Goal: Task Accomplishment & Management: Use online tool/utility

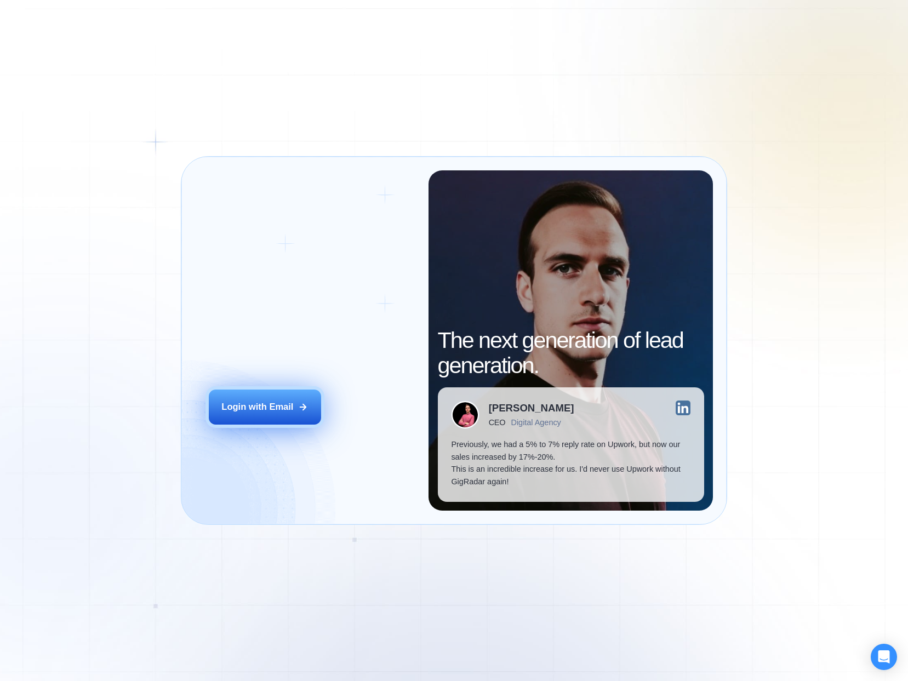
click at [273, 410] on div "Login with Email" at bounding box center [257, 407] width 72 height 13
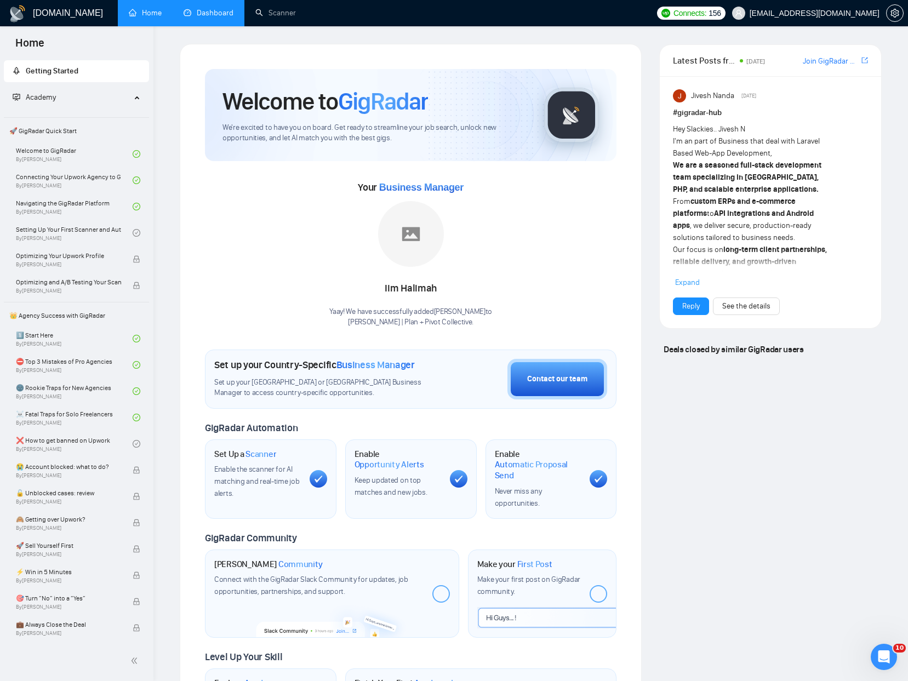
click at [198, 12] on link "Dashboard" at bounding box center [209, 12] width 50 height 9
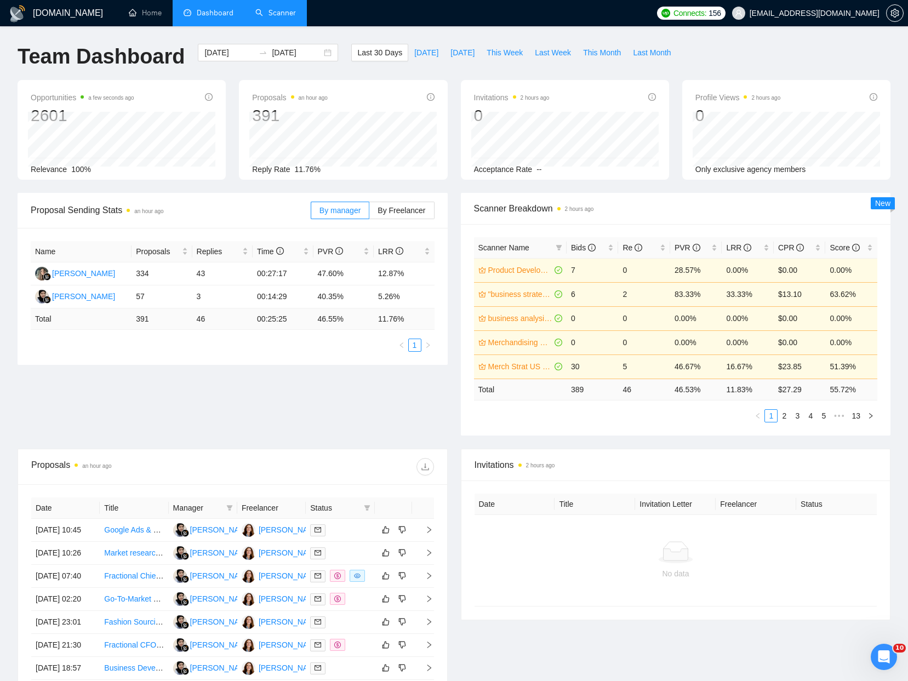
click at [289, 16] on link "Scanner" at bounding box center [275, 12] width 41 height 9
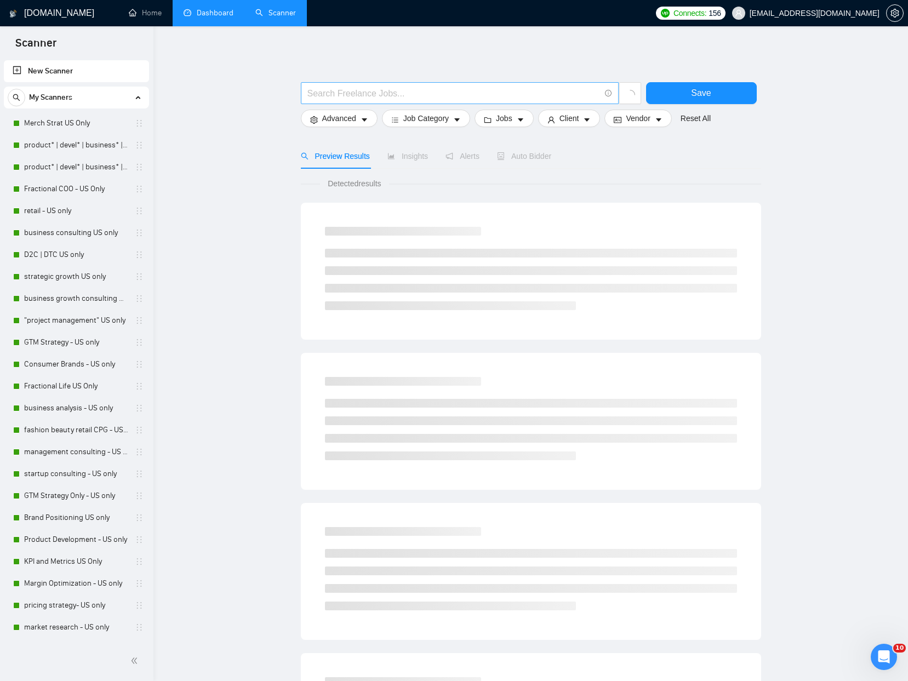
click at [518, 93] on input "text" at bounding box center [453, 94] width 293 height 14
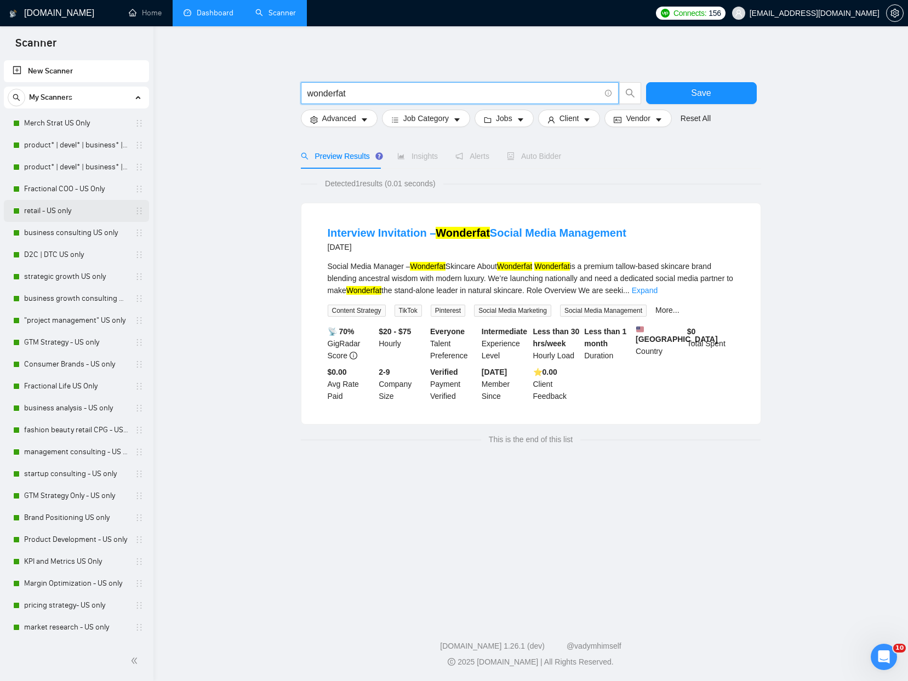
type input "wonderfat"
click at [225, 18] on link "Dashboard" at bounding box center [209, 12] width 50 height 9
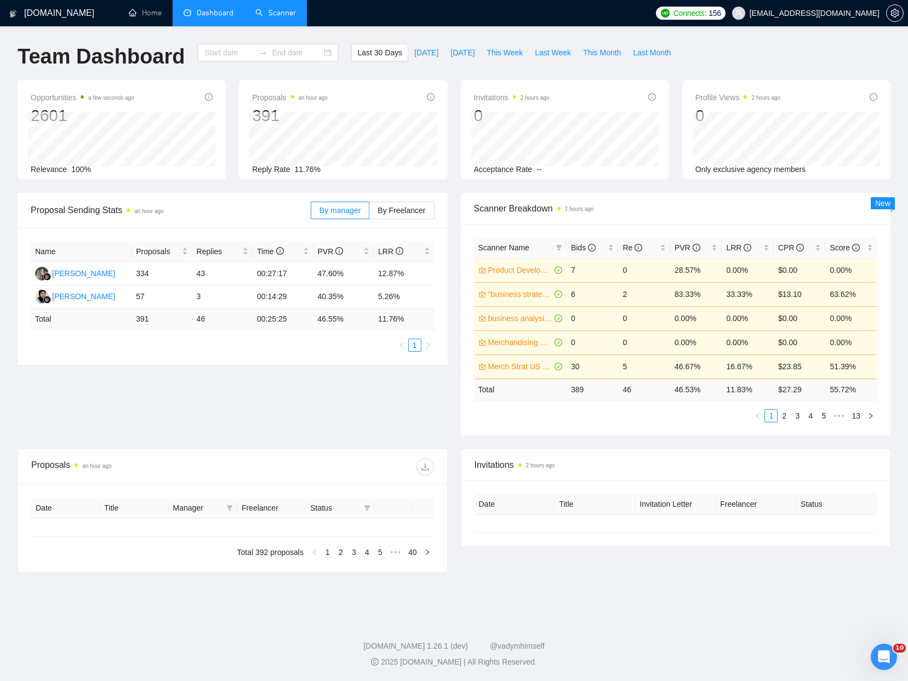
type input "2025-09-05"
type input "2025-10-05"
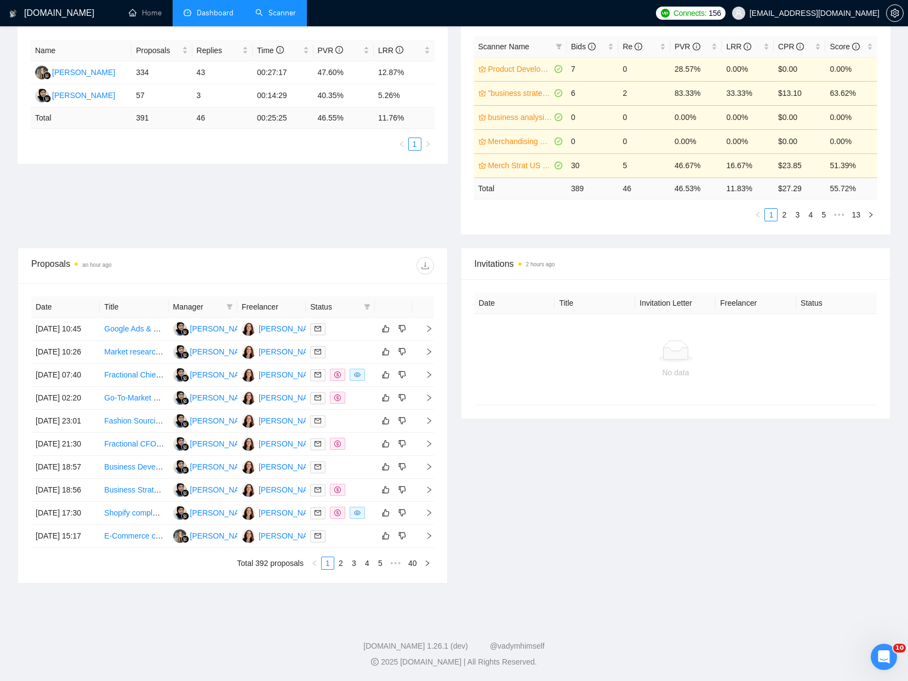
scroll to position [244, 0]
click at [342, 569] on link "2" at bounding box center [341, 563] width 12 height 12
click at [353, 569] on link "3" at bounding box center [354, 563] width 12 height 12
click at [361, 569] on link "4" at bounding box center [367, 563] width 12 height 12
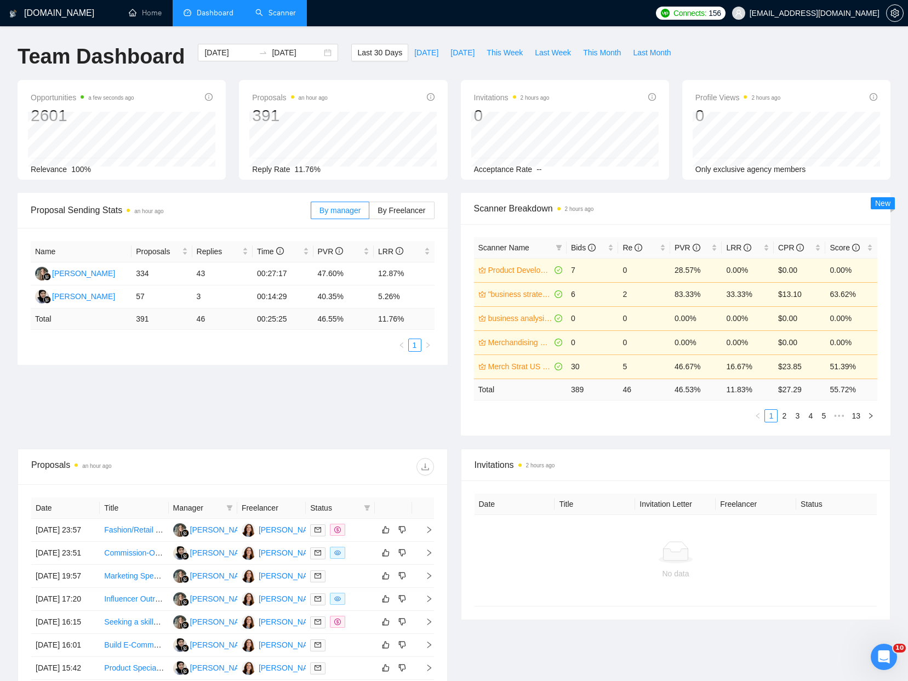
click at [255, 18] on link "Scanner" at bounding box center [275, 12] width 41 height 9
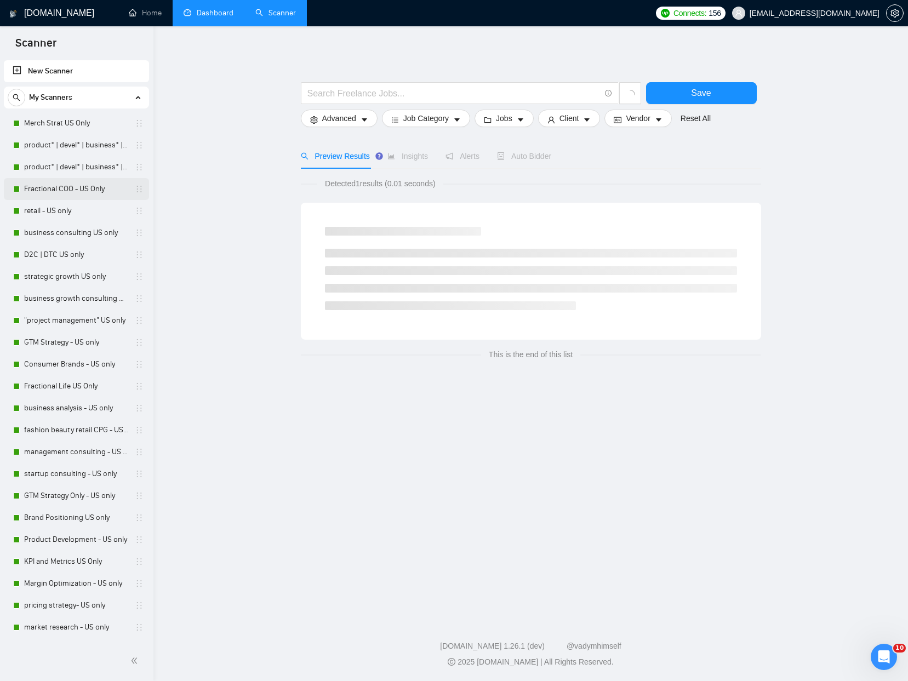
click at [48, 193] on link "Fractional COO - US Only" at bounding box center [76, 189] width 104 height 22
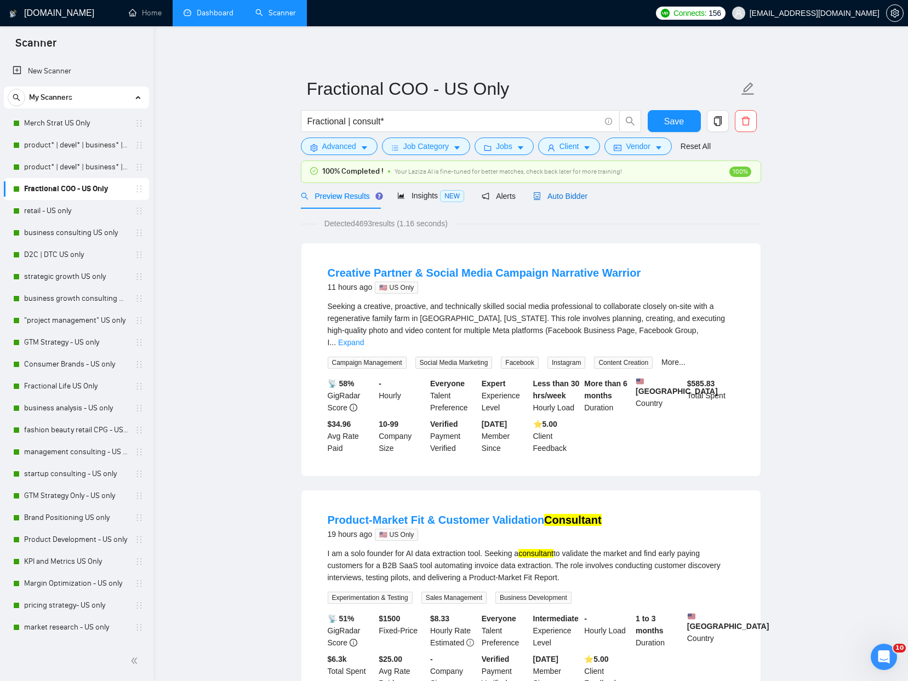
click at [571, 199] on span "Auto Bidder" at bounding box center [560, 196] width 54 height 9
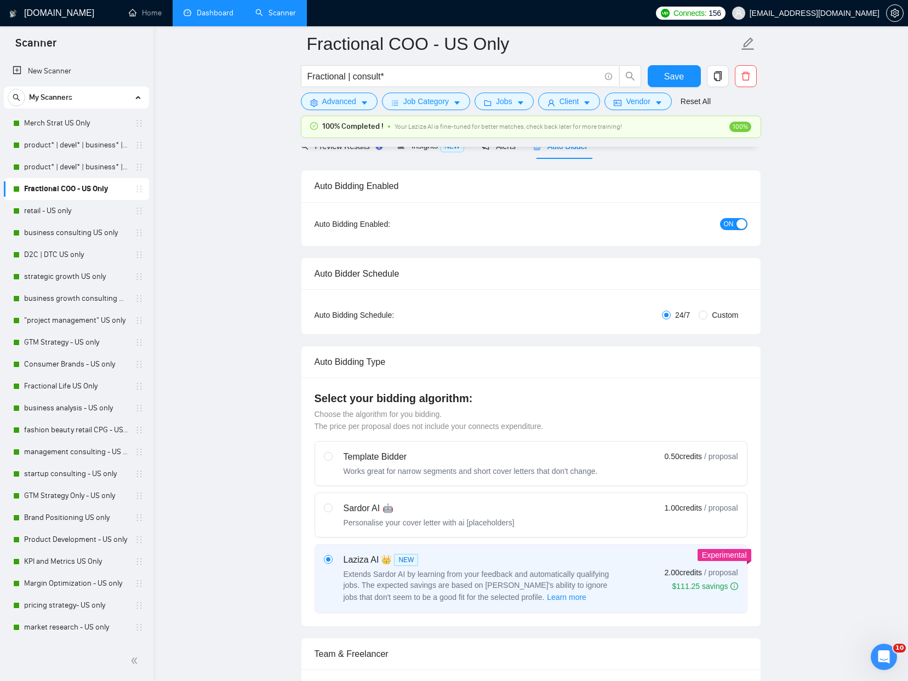
scroll to position [24, 0]
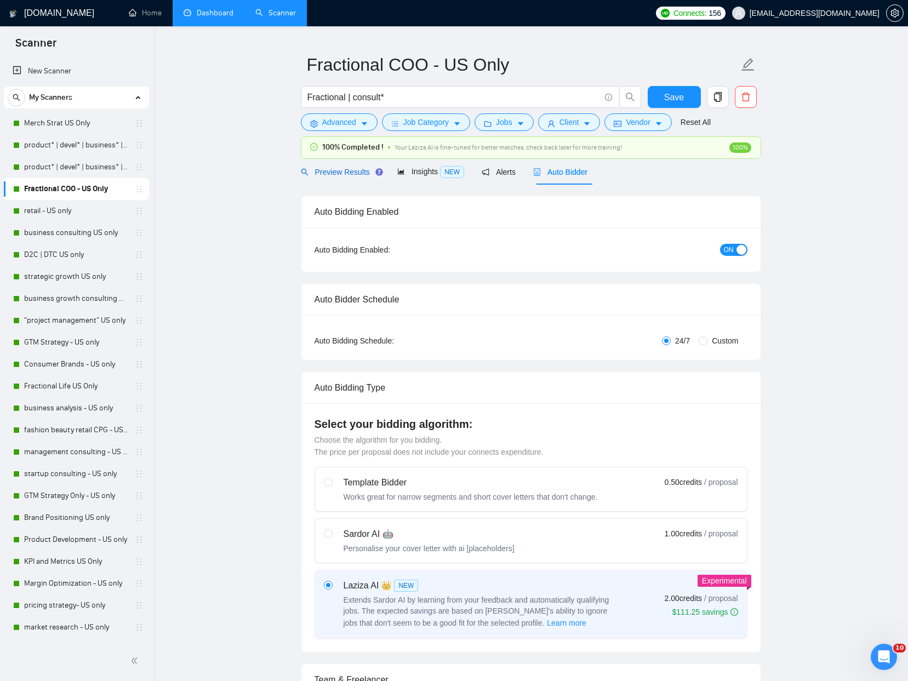
click at [344, 168] on span "Preview Results" at bounding box center [340, 172] width 79 height 9
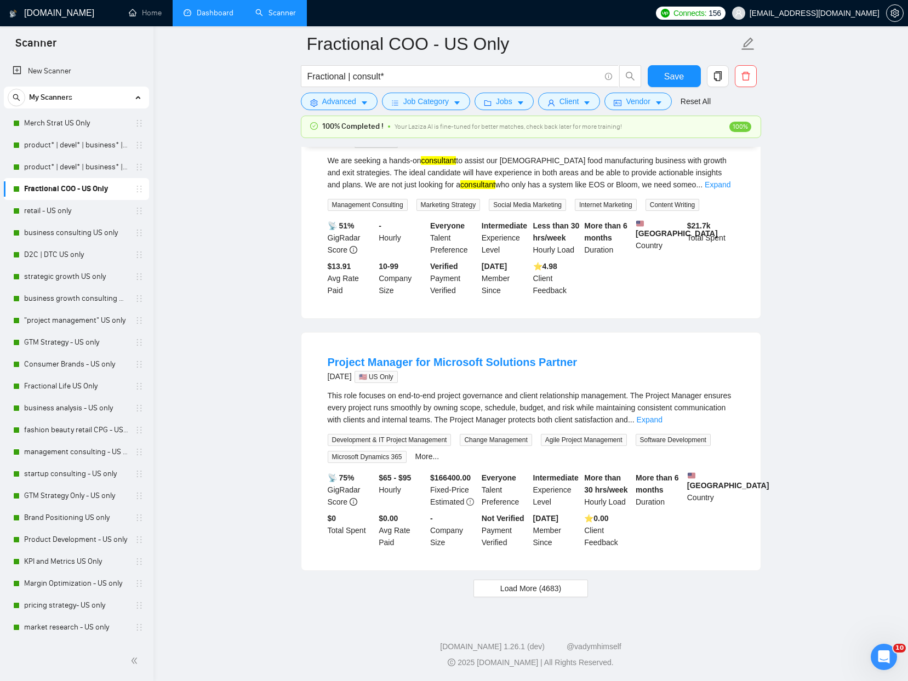
scroll to position [2182, 0]
click at [518, 590] on span "Load More (4683)" at bounding box center [530, 588] width 61 height 12
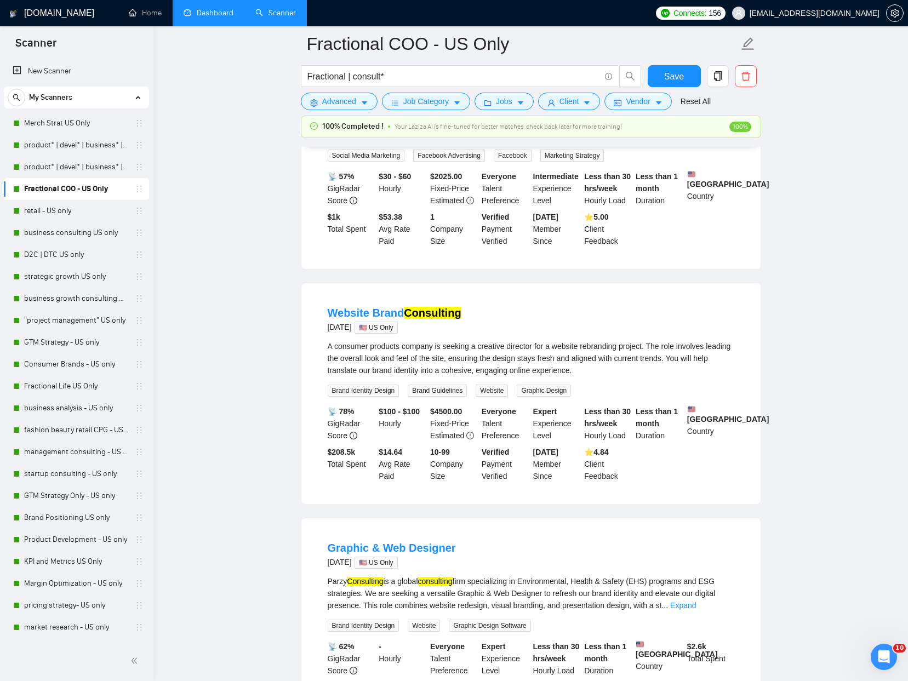
scroll to position [3455, 0]
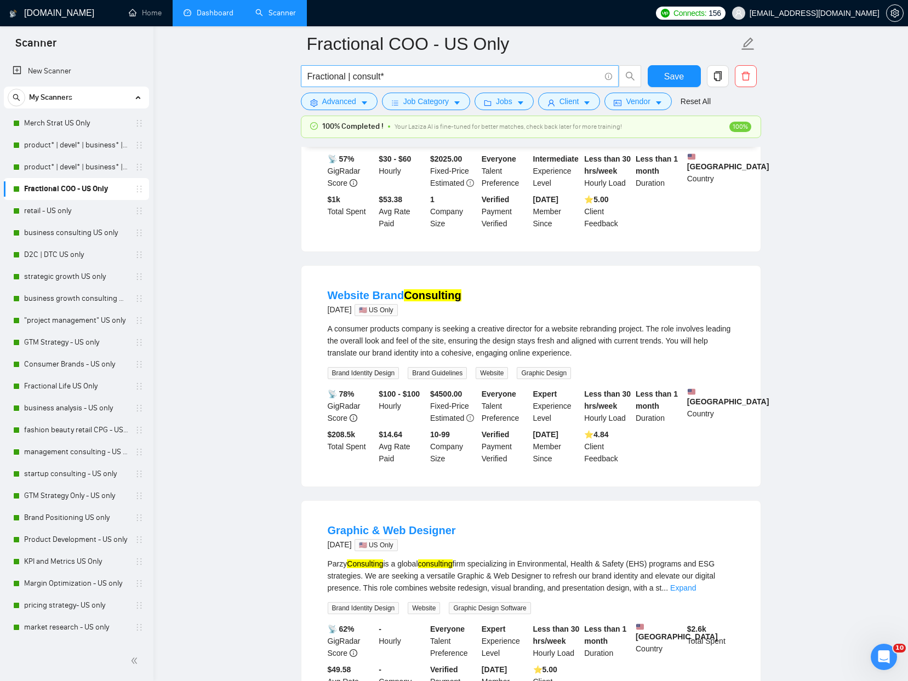
click at [422, 78] on input "Fractional | consult*" at bounding box center [453, 77] width 293 height 14
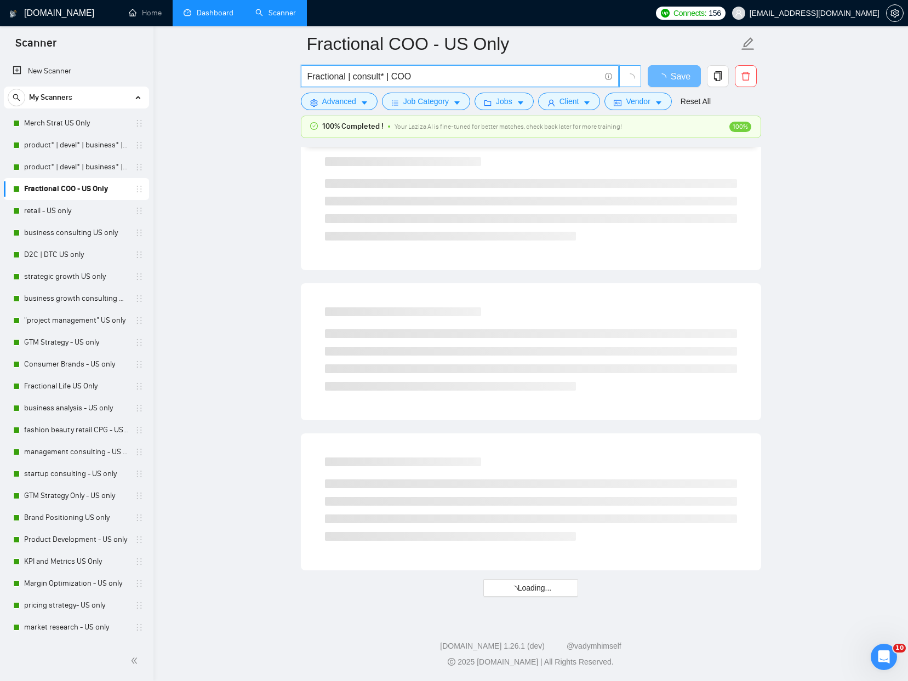
scroll to position [2671, 0]
click at [626, 72] on span "button" at bounding box center [630, 75] width 10 height 15
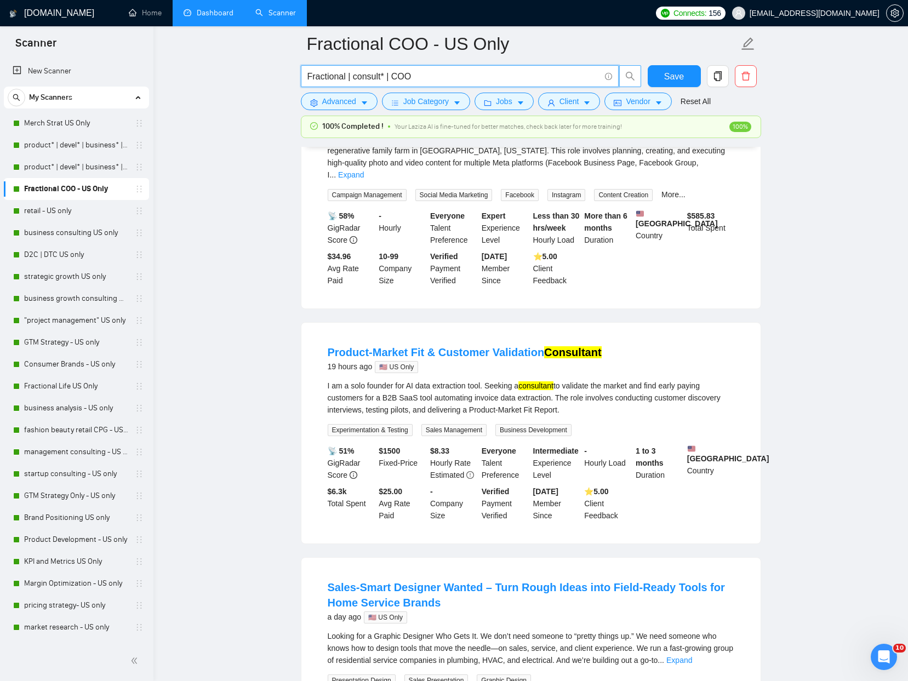
scroll to position [0, 0]
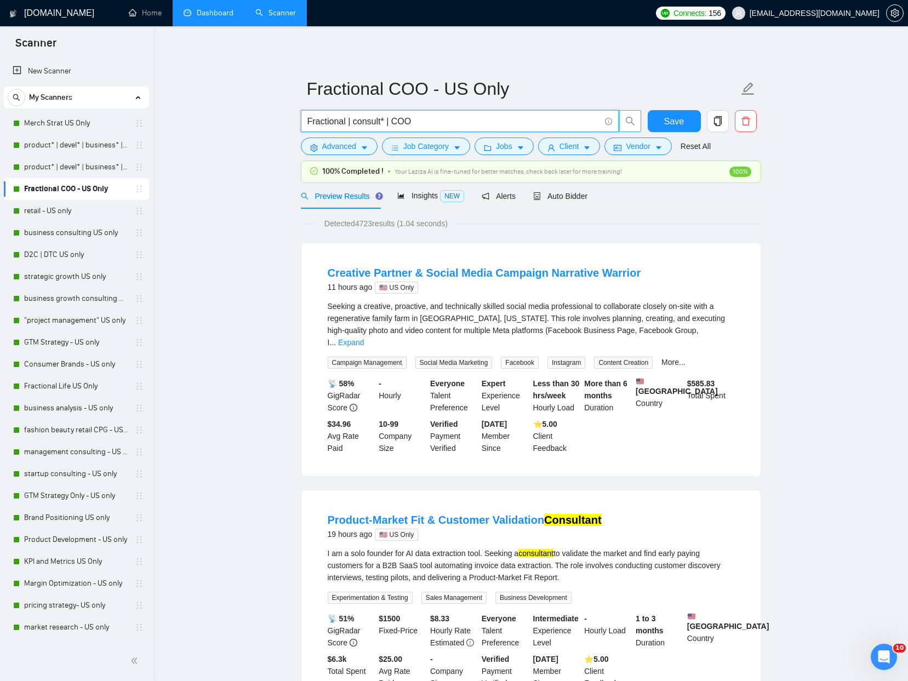
click at [325, 156] on form "Fractional COO - US Only Fractional | consult* | COO Save Advanced Job Category…" at bounding box center [531, 115] width 460 height 89
click at [635, 120] on span "search" at bounding box center [630, 121] width 21 height 10
click at [633, 121] on icon "search" at bounding box center [630, 121] width 10 height 10
click at [449, 125] on input "Fractional | consult* | COO" at bounding box center [453, 122] width 293 height 14
type input "Fractional | consult* | COO |"
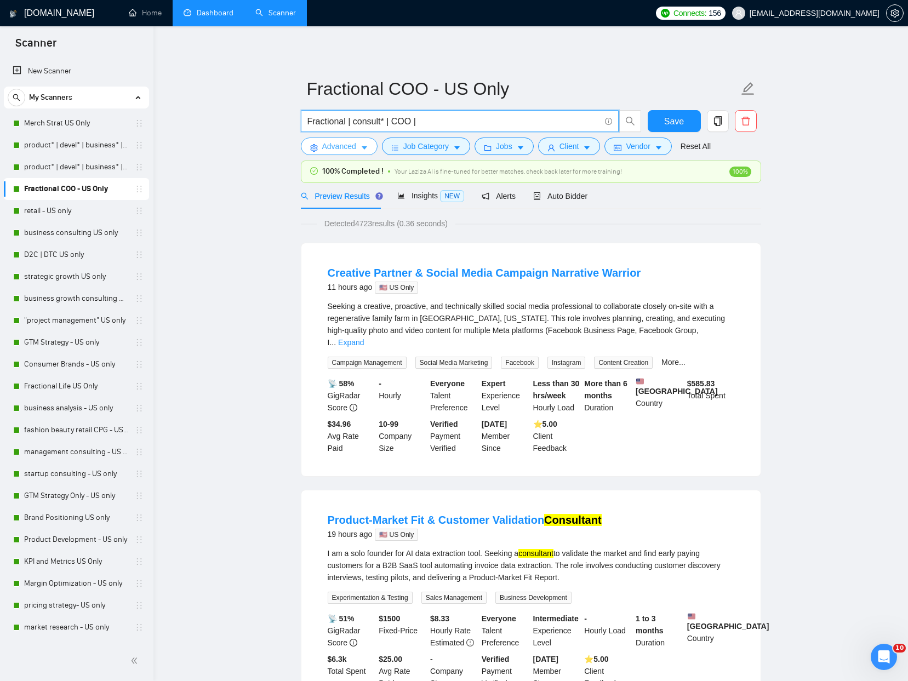
click at [346, 148] on span "Advanced" at bounding box center [339, 146] width 34 height 12
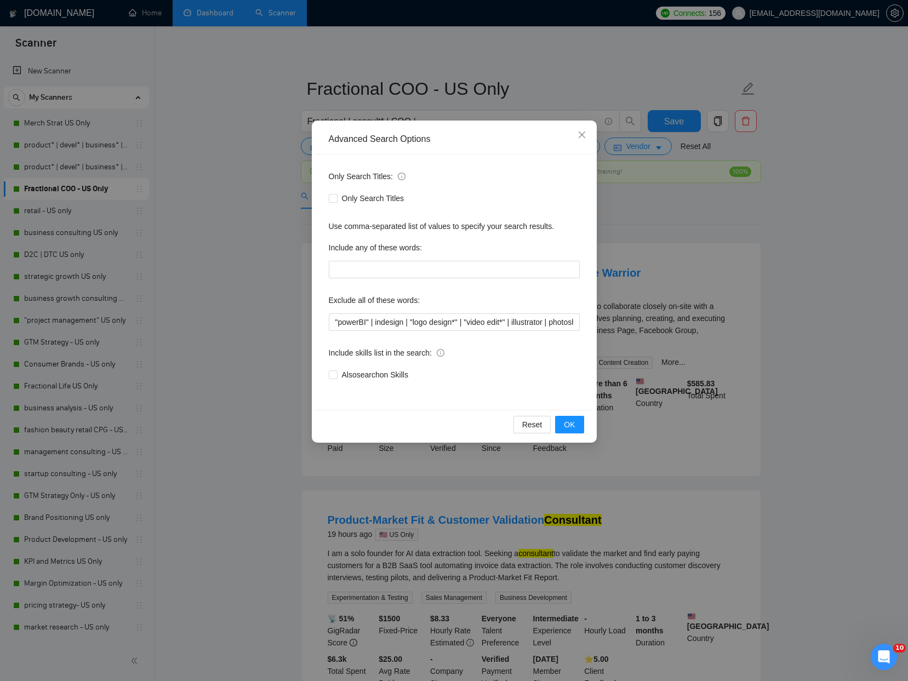
click at [287, 267] on div "Advanced Search Options Only Search Titles: Only Search Titles Use comma-separa…" at bounding box center [454, 340] width 908 height 681
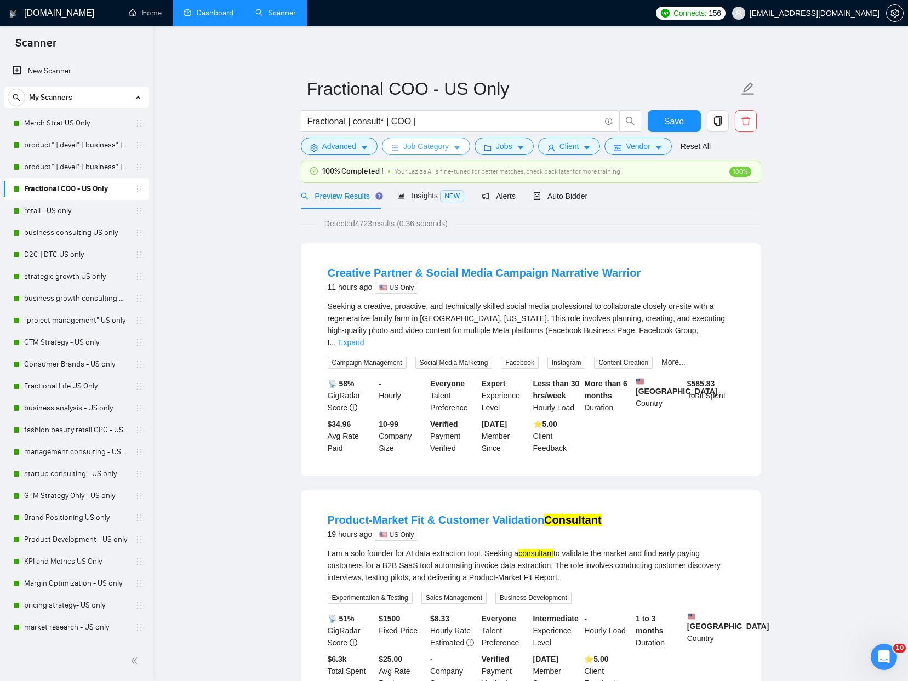
click at [445, 146] on span "Job Category" at bounding box center [425, 146] width 45 height 12
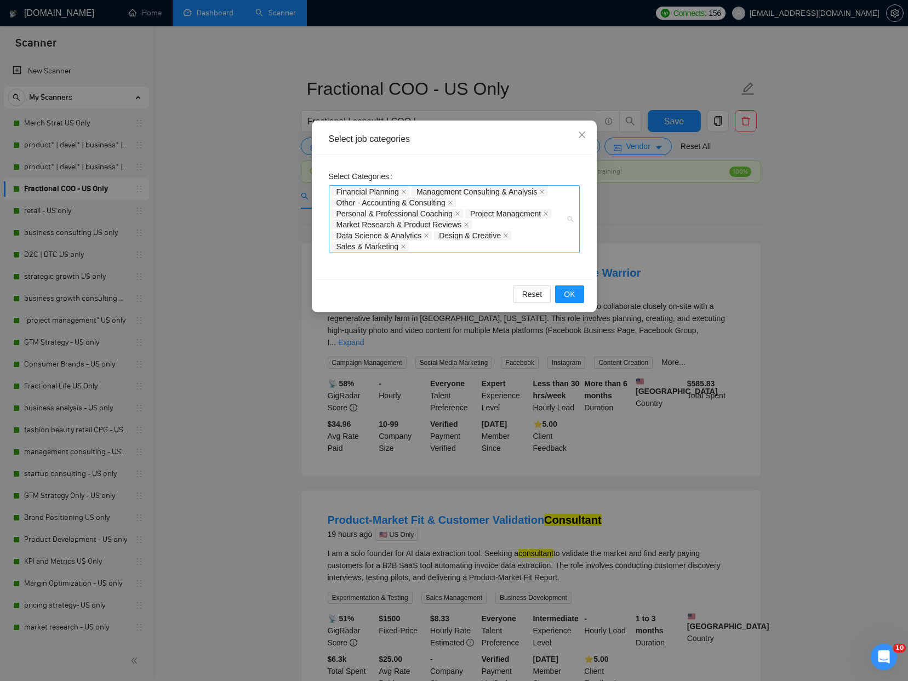
click at [571, 222] on div "Financial Planning Management Consulting & Analysis Other - Accounting & Consul…" at bounding box center [454, 219] width 251 height 68
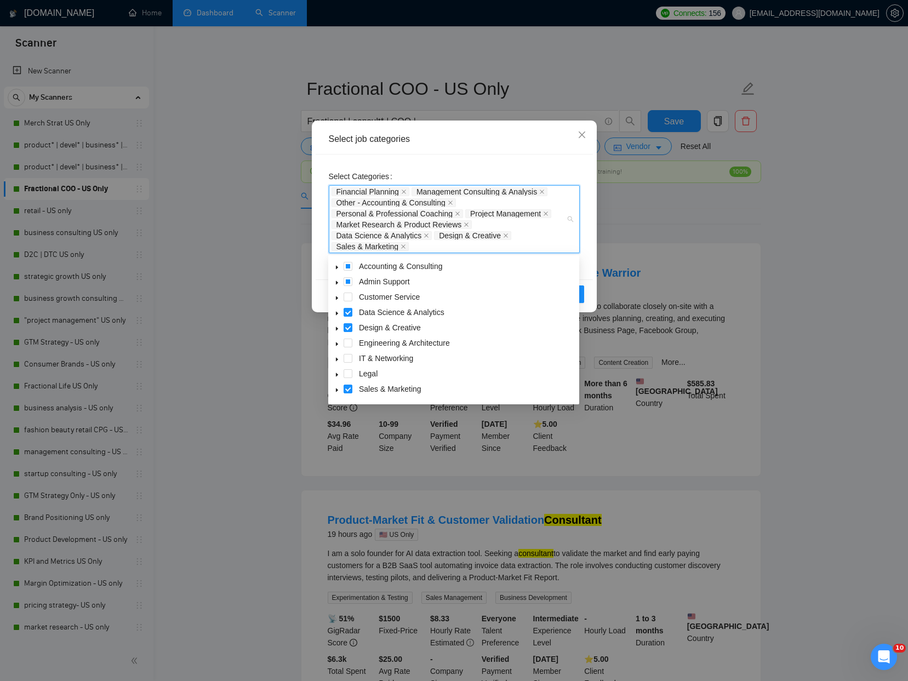
click at [571, 222] on div "Financial Planning Management Consulting & Analysis Other - Accounting & Consul…" at bounding box center [454, 219] width 251 height 68
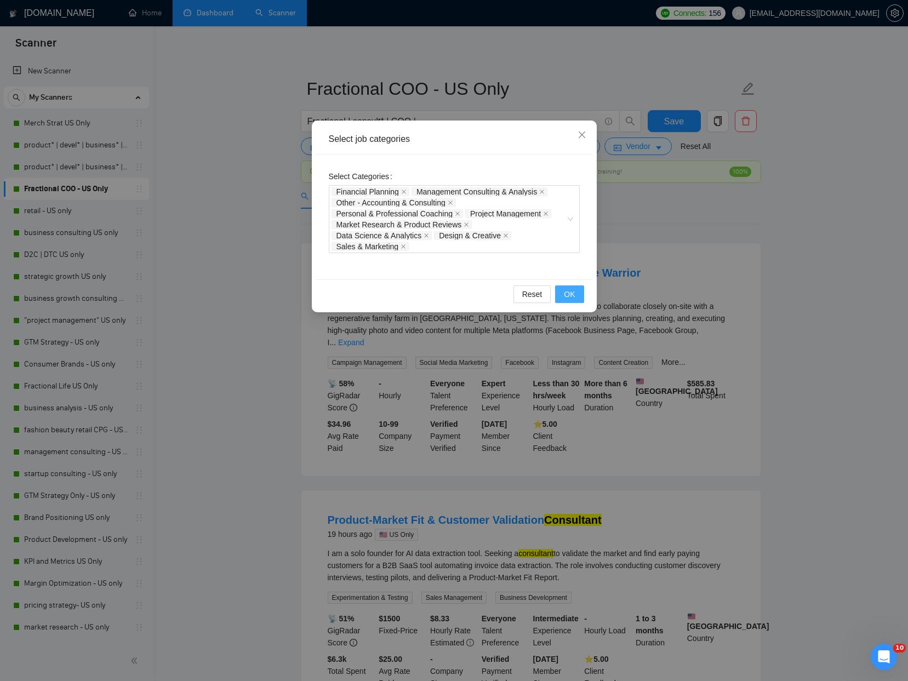
click at [575, 292] on button "OK" at bounding box center [569, 294] width 28 height 18
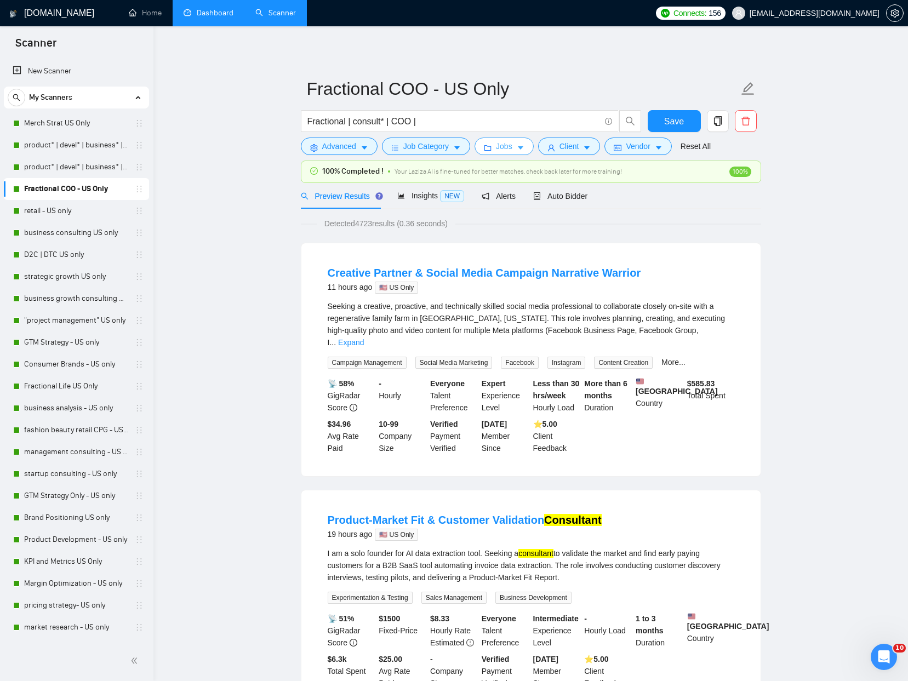
click at [519, 145] on button "Jobs" at bounding box center [503, 147] width 59 height 18
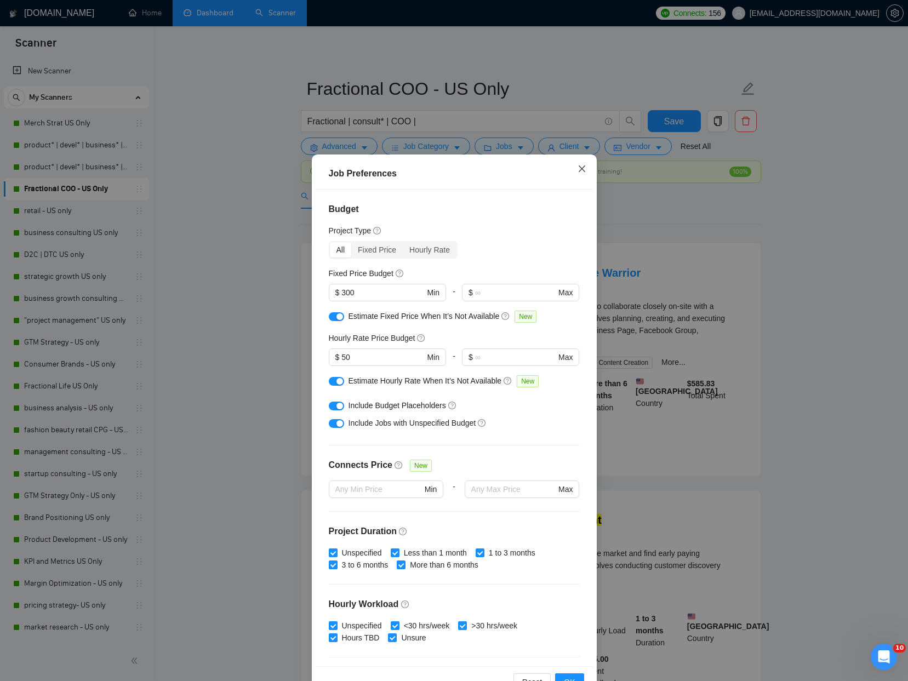
drag, startPoint x: 583, startPoint y: 169, endPoint x: 556, endPoint y: 162, distance: 28.3
click at [583, 169] on icon "close" at bounding box center [581, 168] width 9 height 9
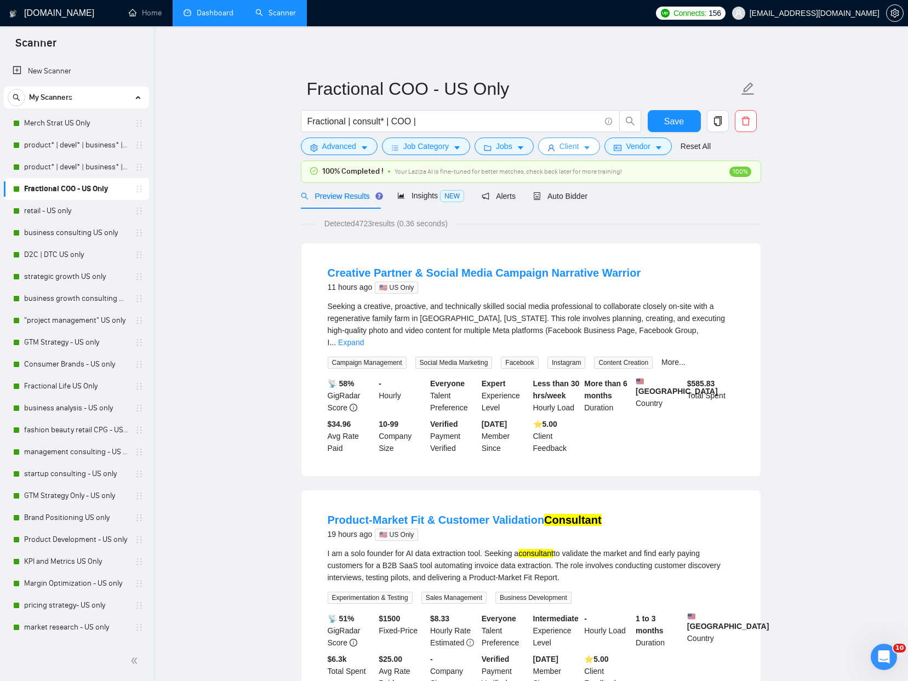
click at [570, 149] on span "Client" at bounding box center [569, 146] width 20 height 12
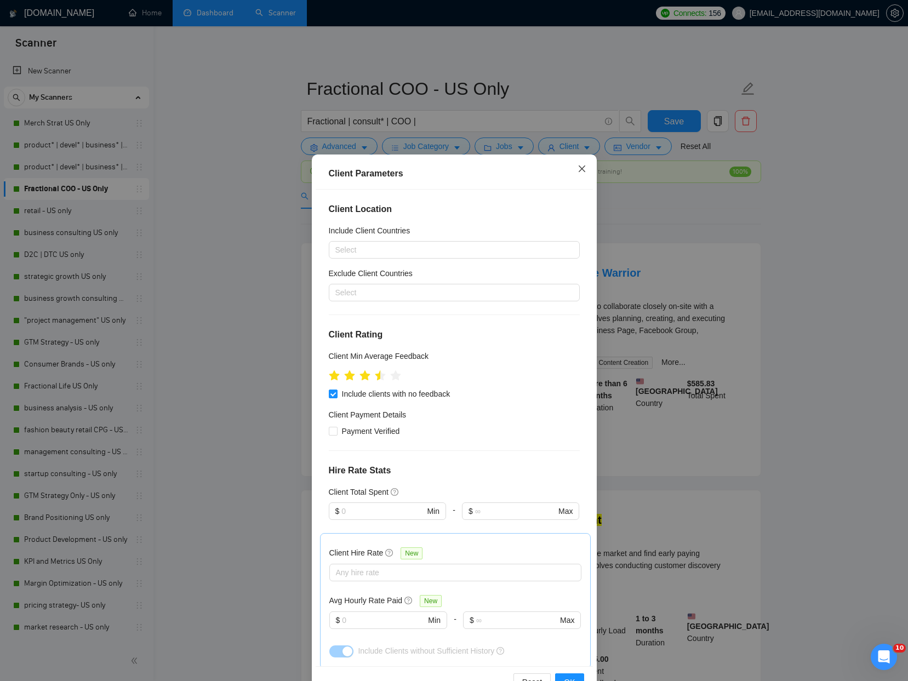
click at [587, 169] on span "Close" at bounding box center [582, 170] width 30 height 30
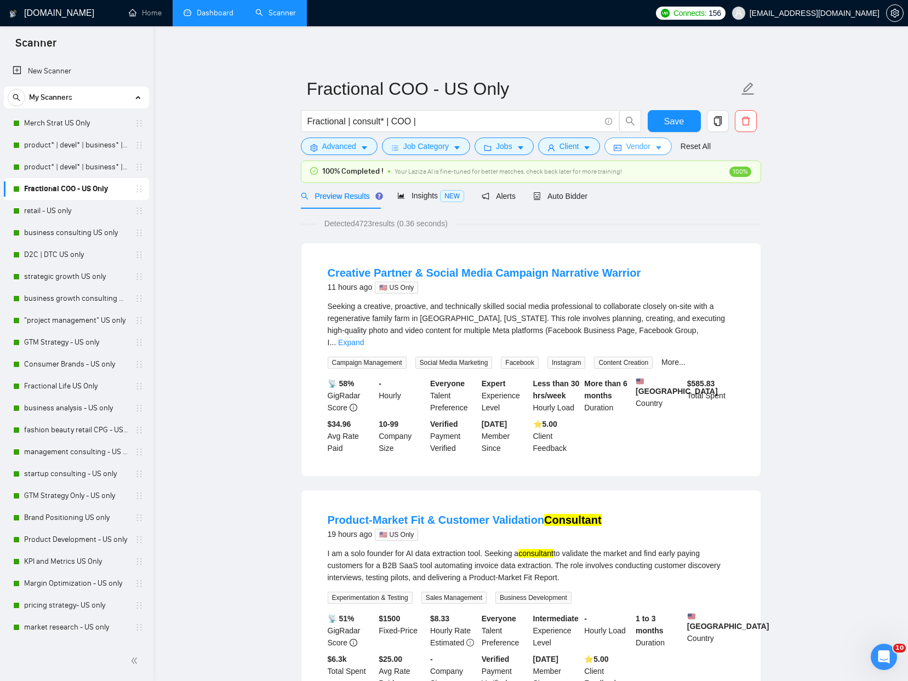
click at [633, 144] on span "Vendor" at bounding box center [638, 146] width 24 height 12
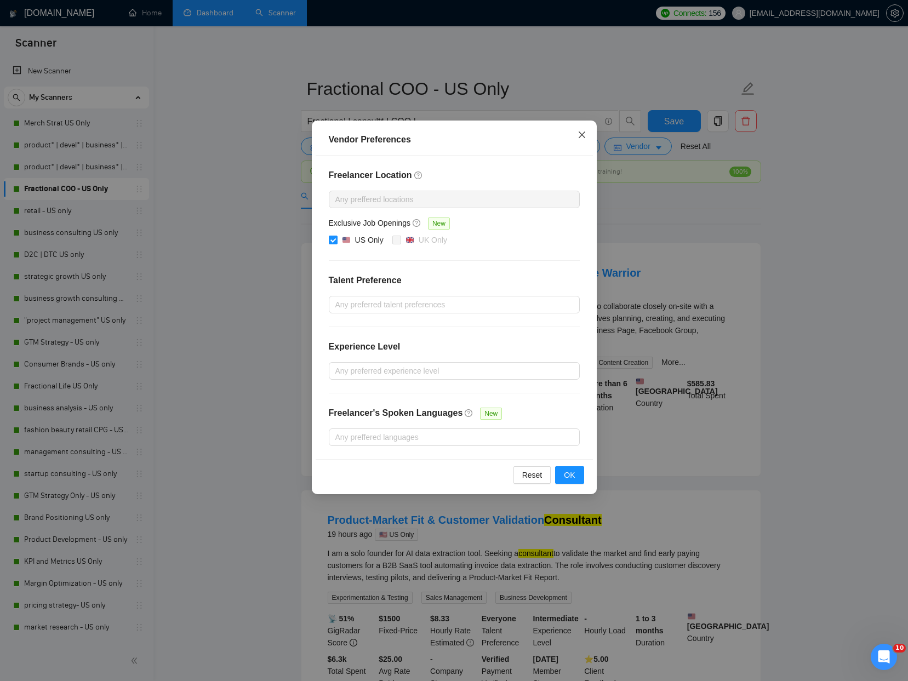
drag, startPoint x: 577, startPoint y: 138, endPoint x: 480, endPoint y: 149, distance: 98.2
click at [577, 138] on icon "close" at bounding box center [581, 134] width 9 height 9
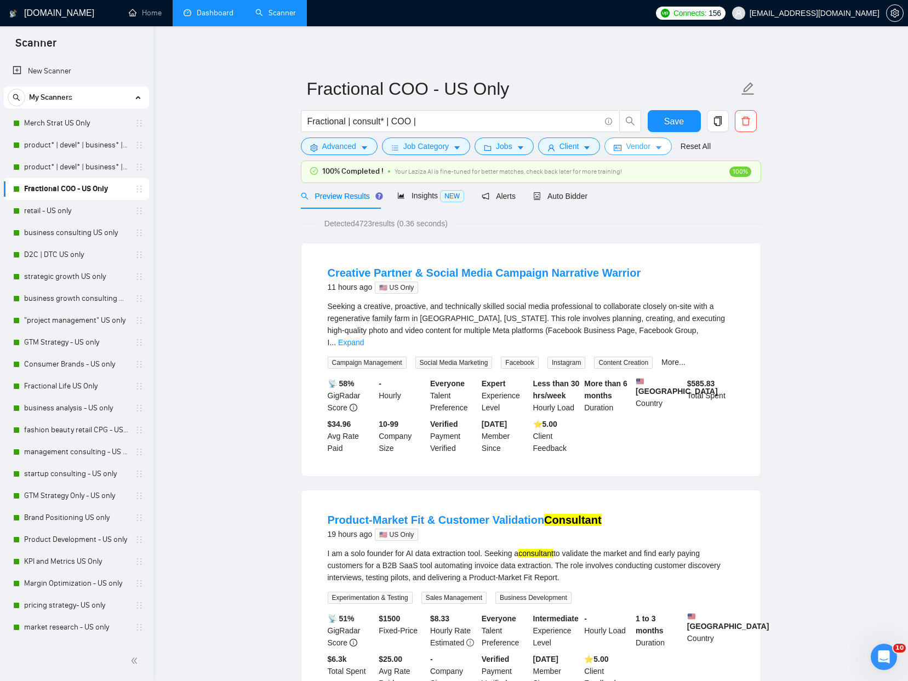
click at [252, 150] on body "Scanner New Scanner My Scanners Merch Strat US Only product* | devel* | busines…" at bounding box center [454, 340] width 908 height 681
